Goal: Information Seeking & Learning: Learn about a topic

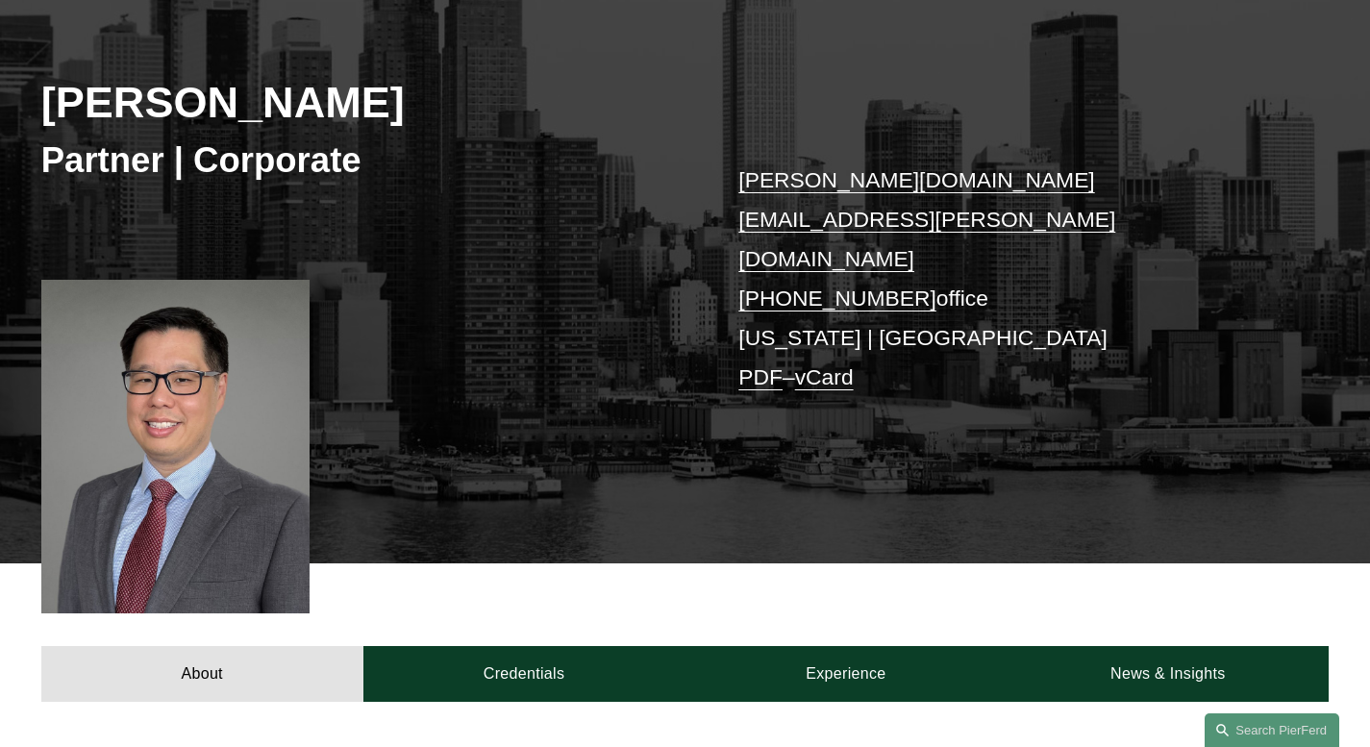
scroll to position [616, 0]
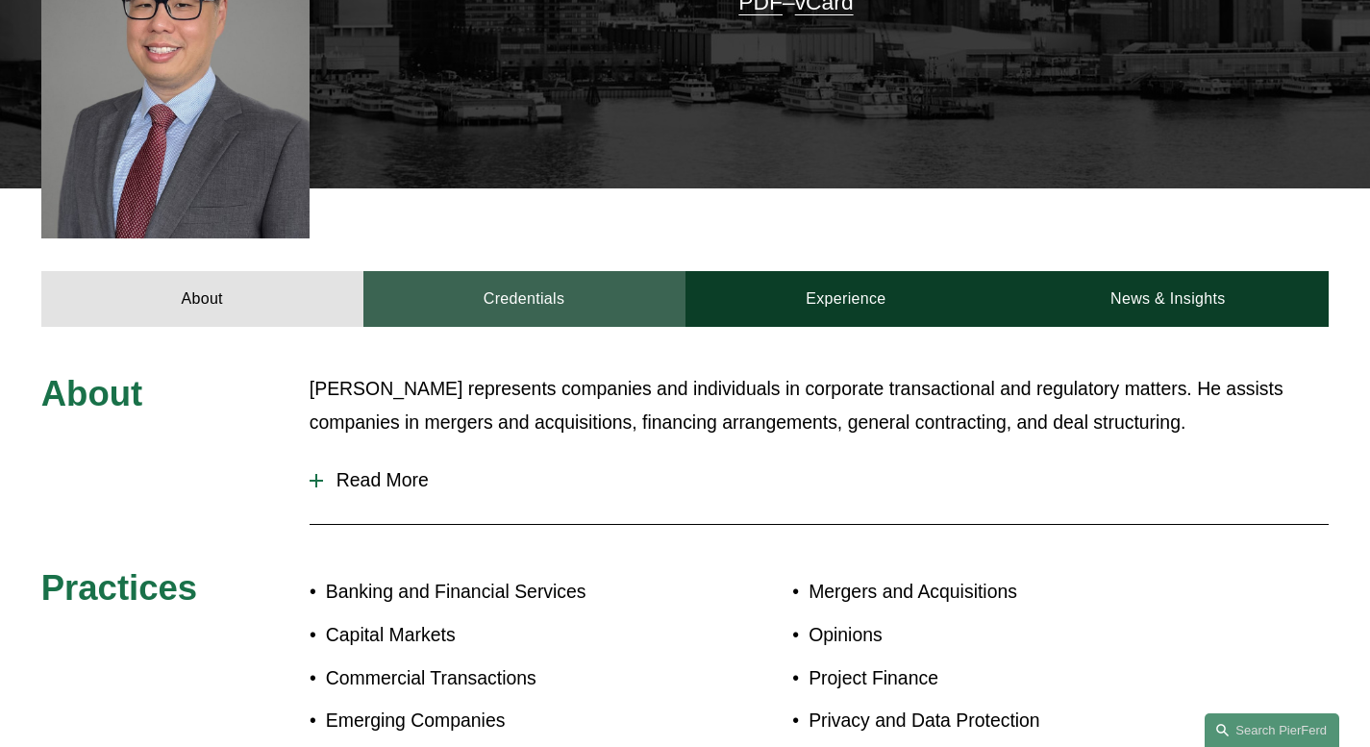
click at [542, 271] on link "Credentials" at bounding box center [524, 299] width 322 height 56
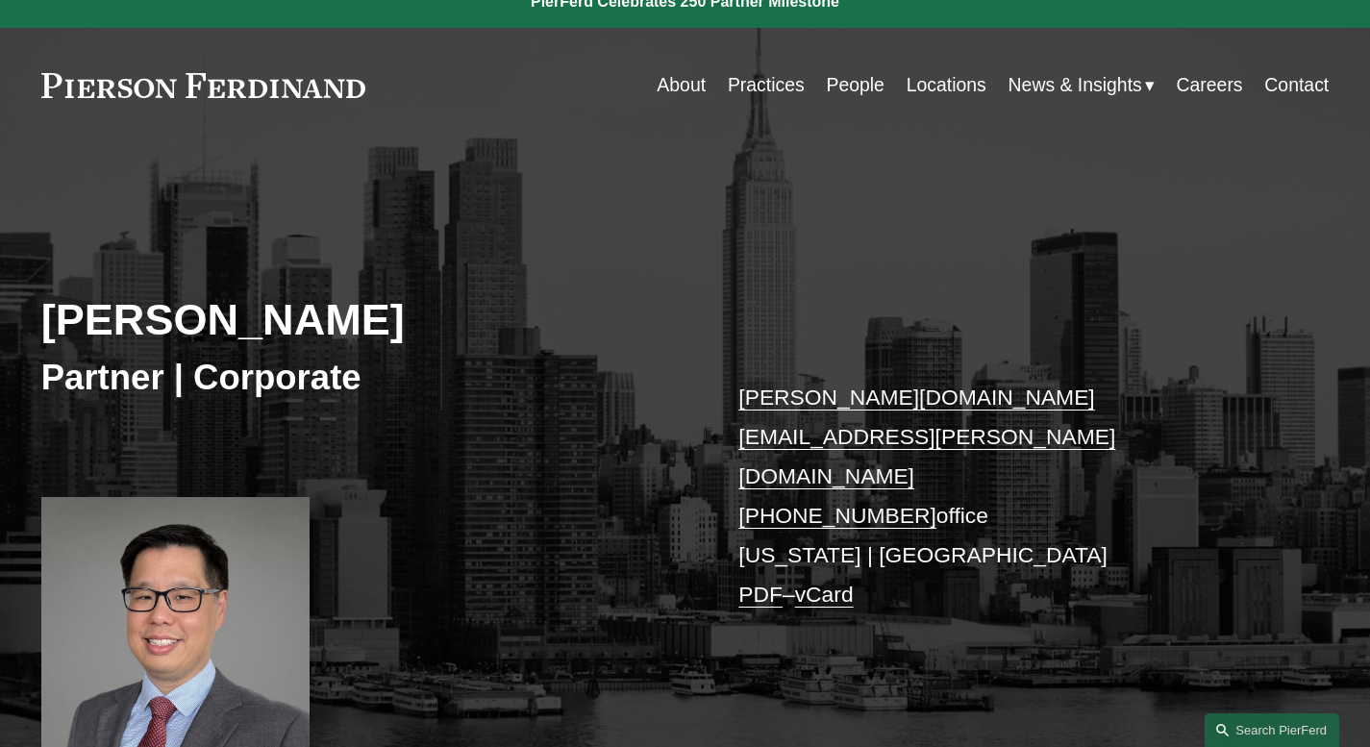
scroll to position [0, 0]
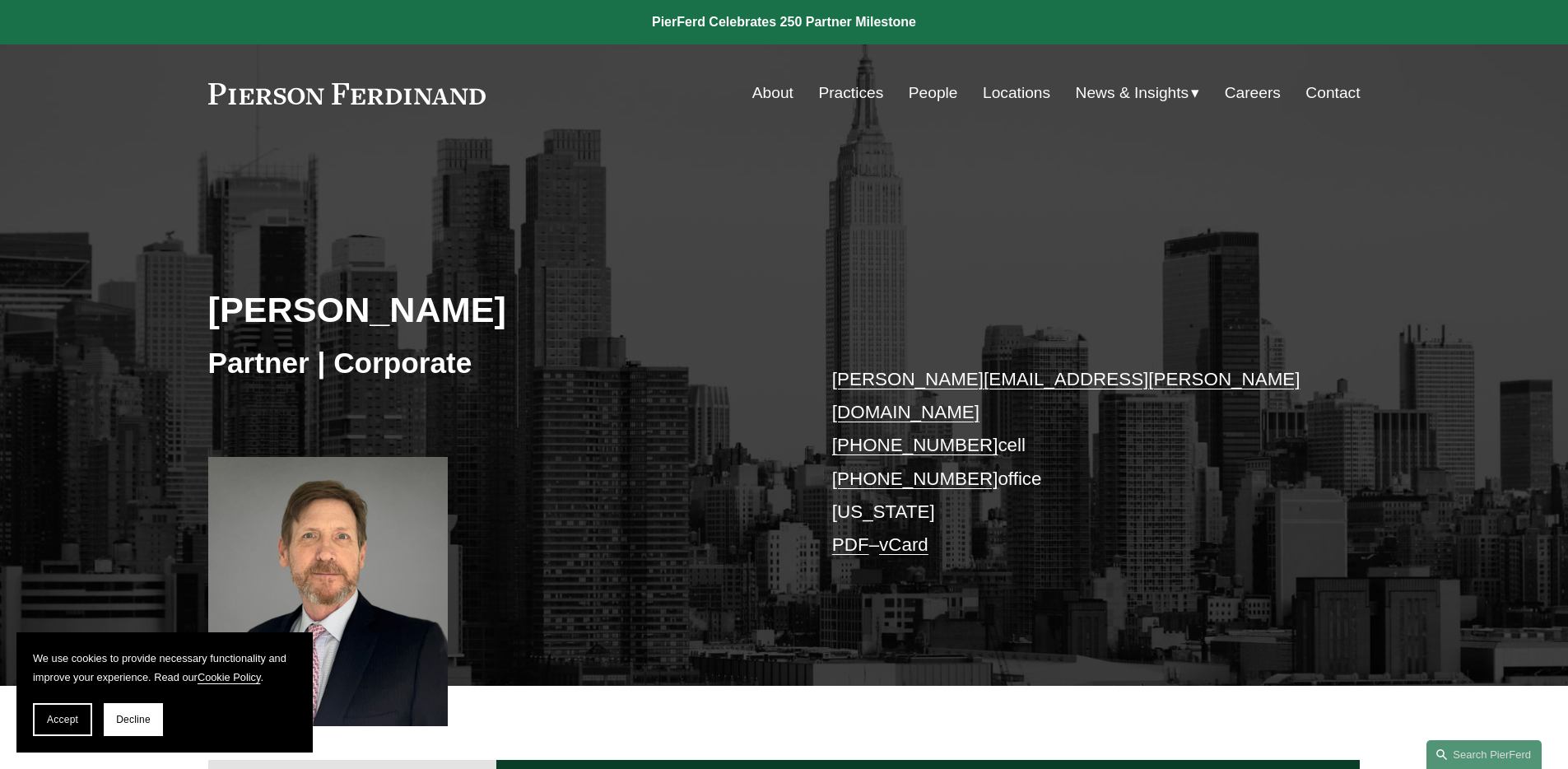
click at [937, 208] on div "Gregory McKenzie Partner | Corporate gregory.mckenzie@pierferd.com +1.646.243.0…" at bounding box center [784, 438] width 1568 height 497
click at [958, 253] on div "[PERSON_NAME] Partner | Corporate [PERSON_NAME][EMAIL_ADDRESS][PERSON_NAME][DOM…" at bounding box center [784, 438] width 1568 height 497
